Goal: Find contact information: Find contact information

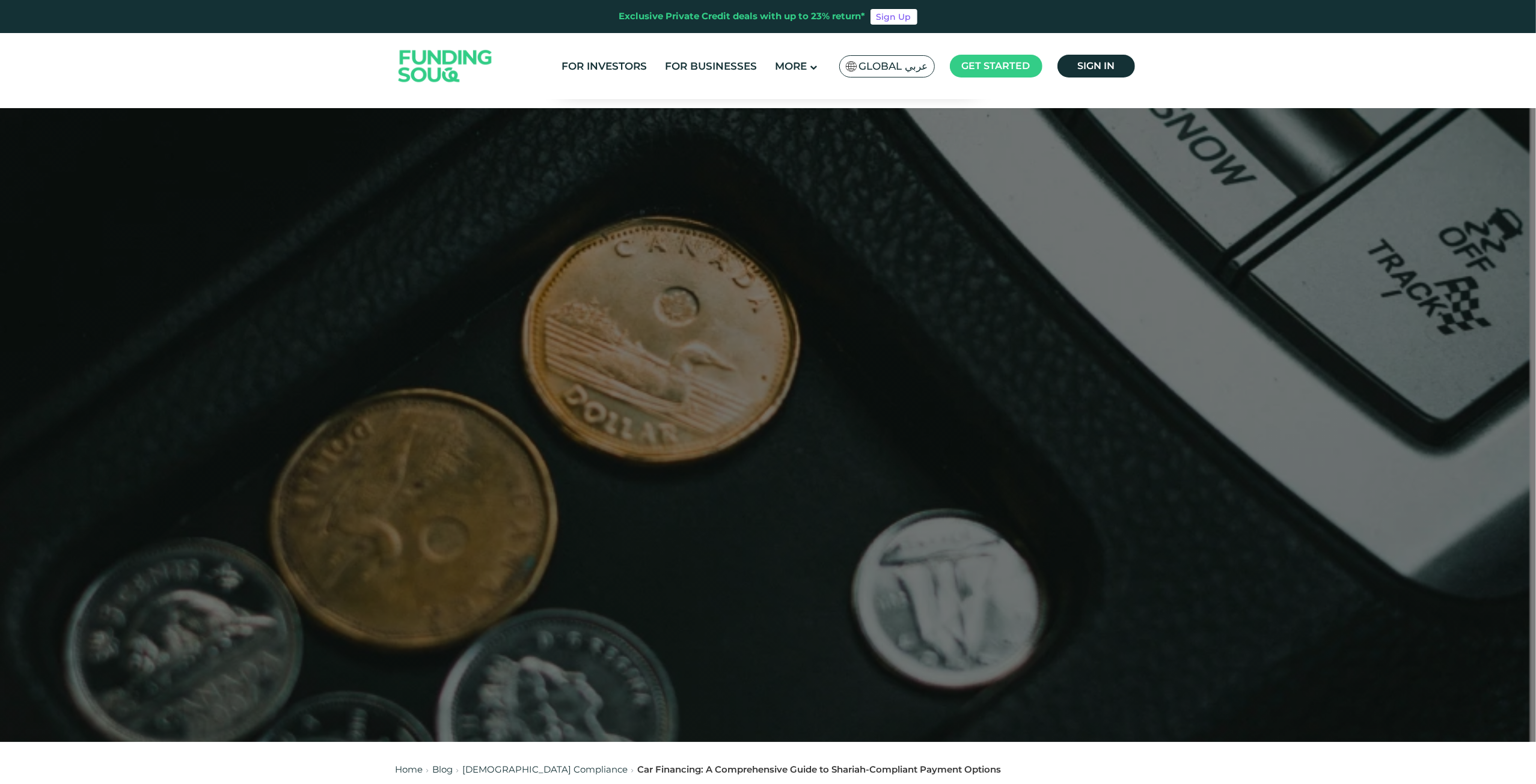
scroll to position [120, 0]
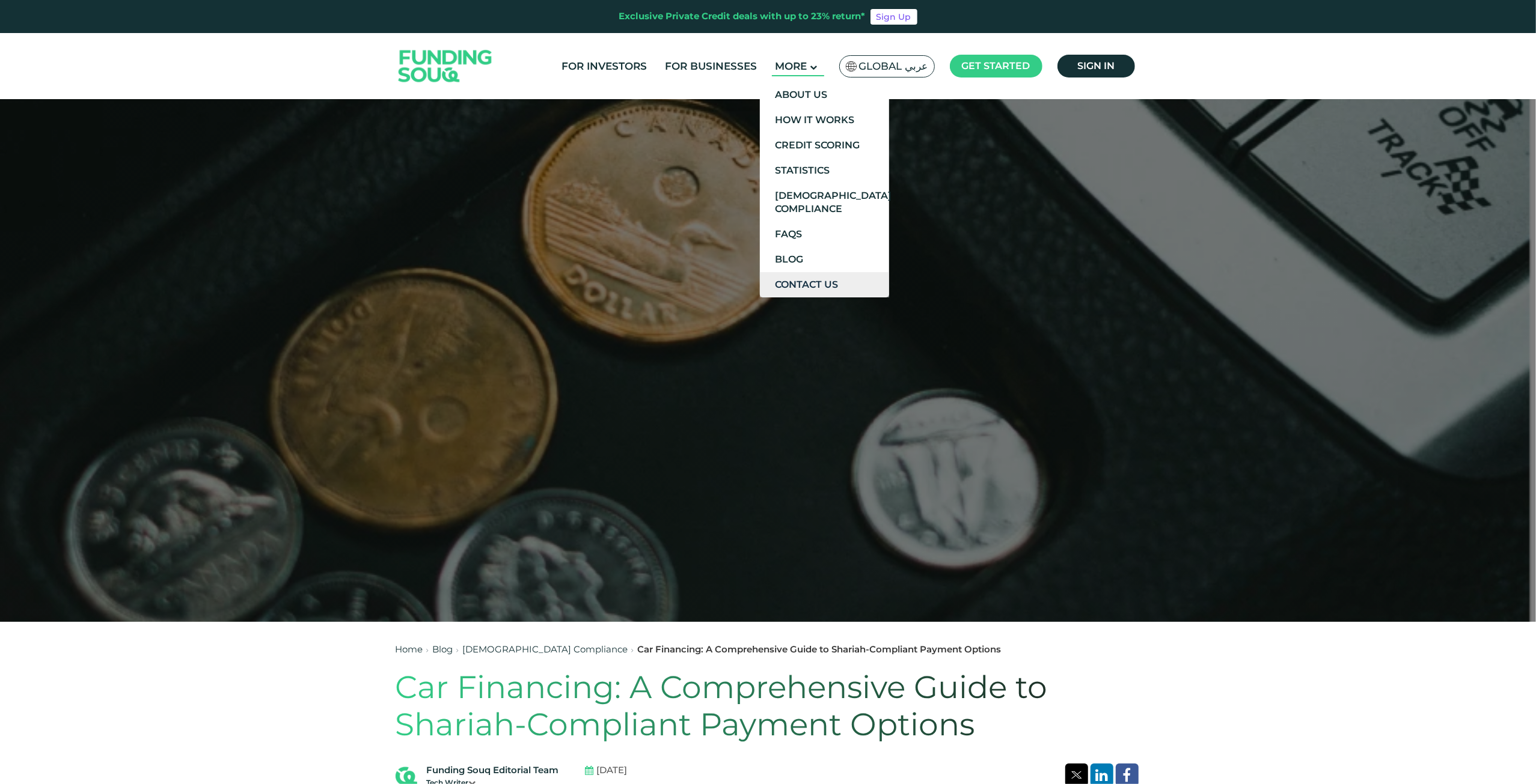
click at [814, 280] on link "Contact Us" at bounding box center [824, 285] width 129 height 25
